Goal: Navigation & Orientation: Find specific page/section

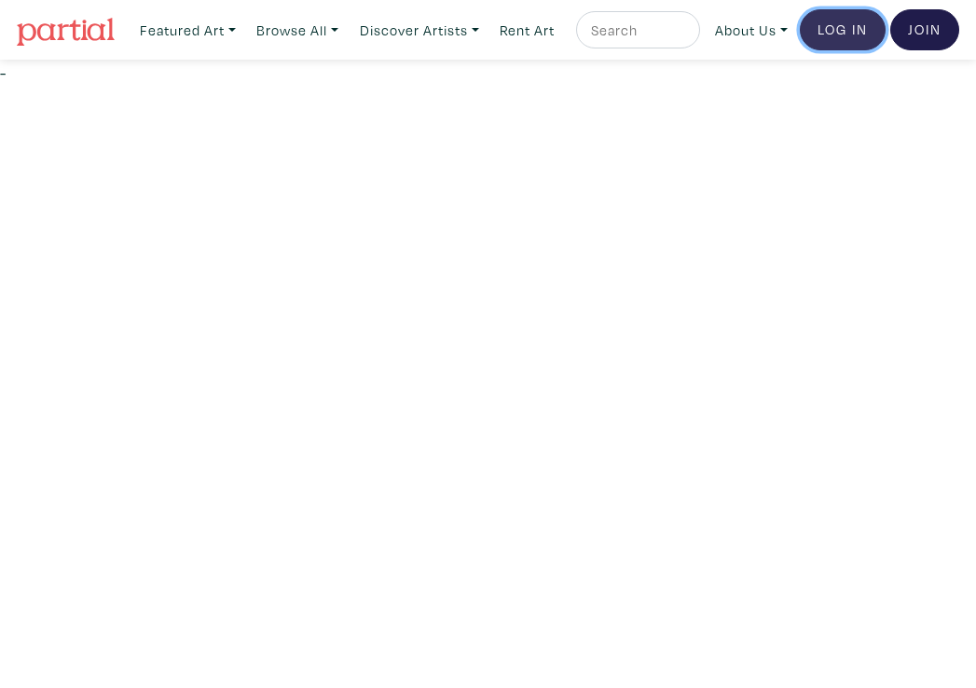
click at [831, 49] on link "Log In" at bounding box center [843, 29] width 86 height 41
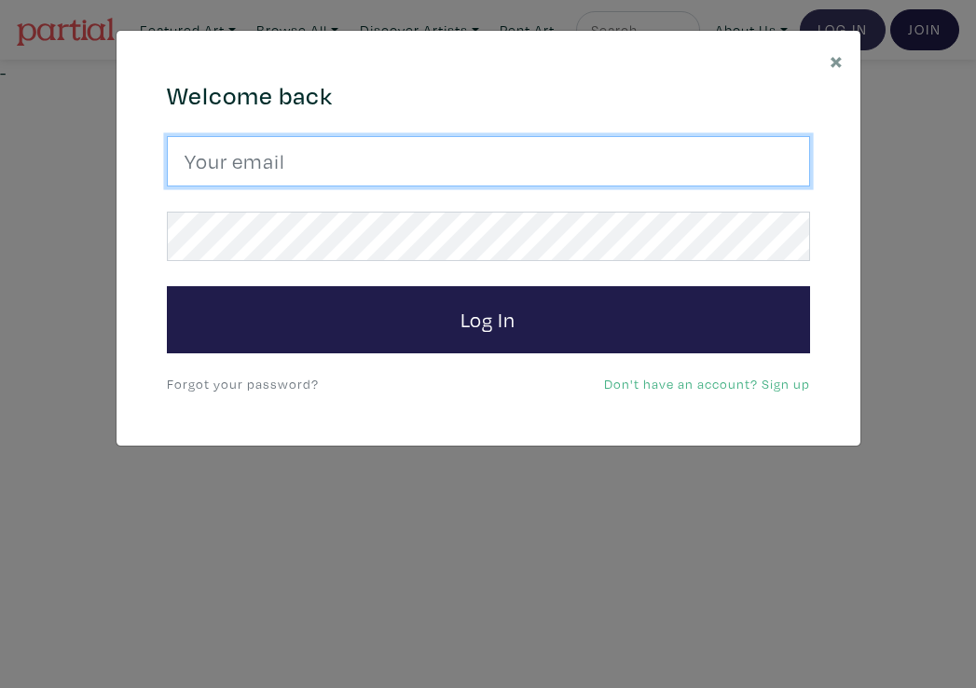
type input "Nancycorreia@hotmail.ca"
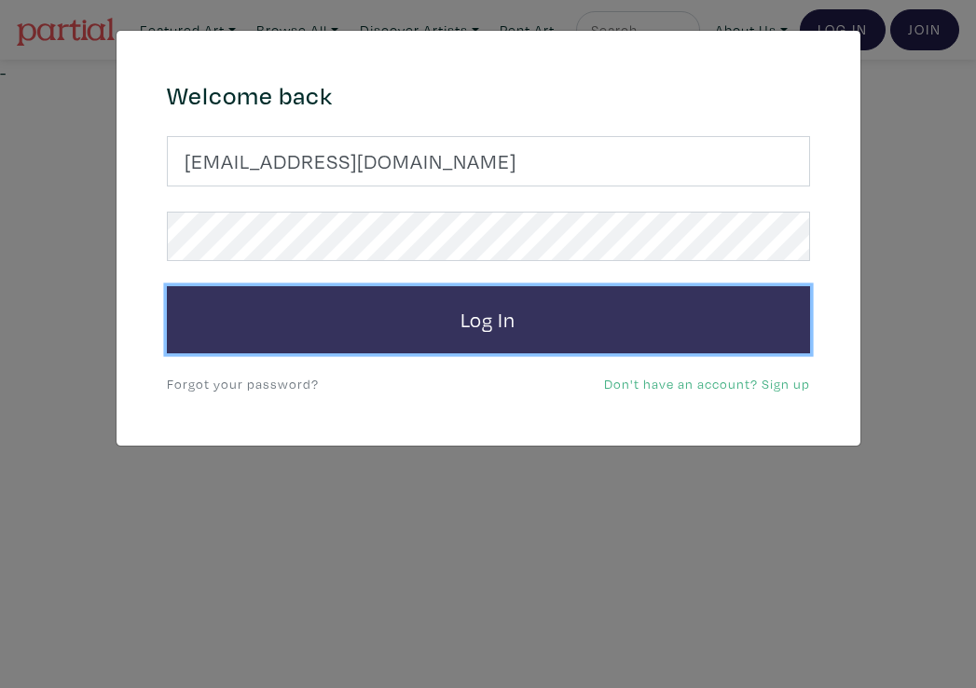
click at [436, 340] on button "Log In" at bounding box center [488, 319] width 643 height 67
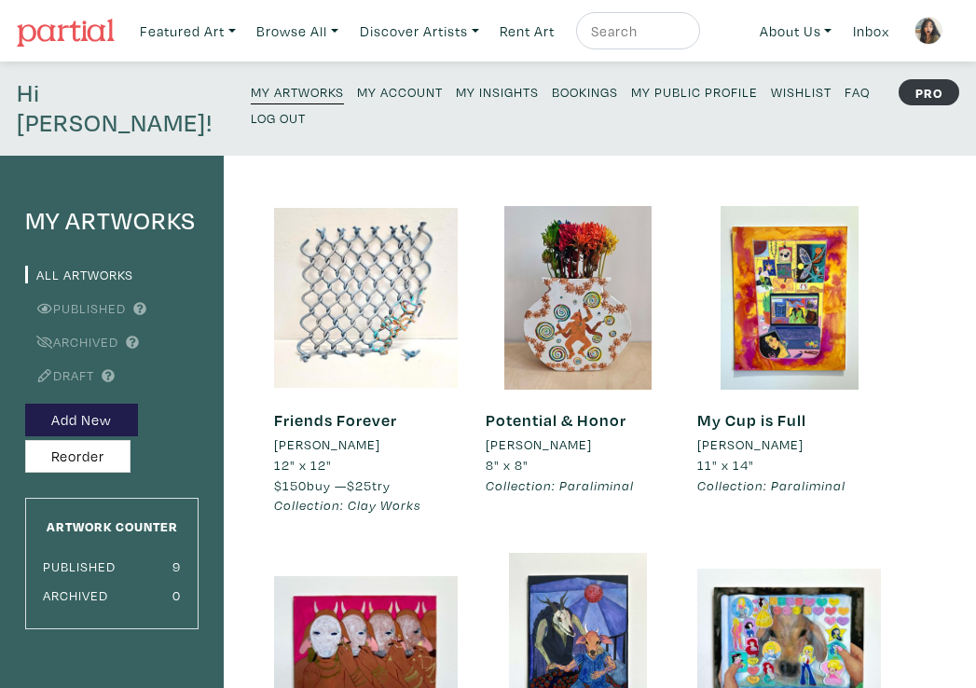
click at [456, 90] on small "My Insights" at bounding box center [497, 92] width 83 height 18
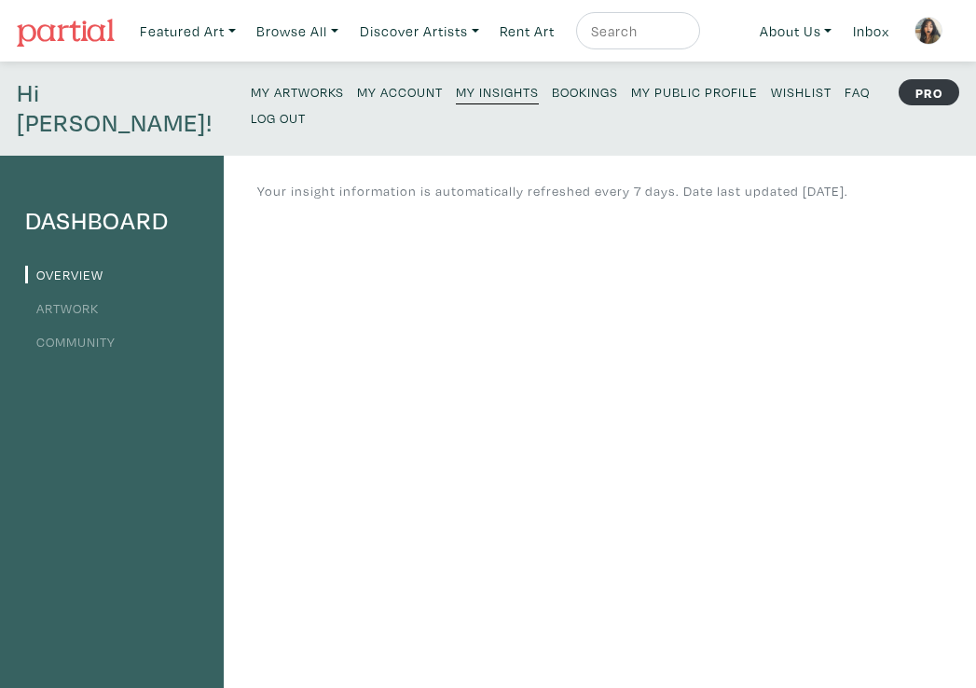
click at [72, 299] on link "Artwork" at bounding box center [62, 308] width 74 height 18
